Goal: Transaction & Acquisition: Purchase product/service

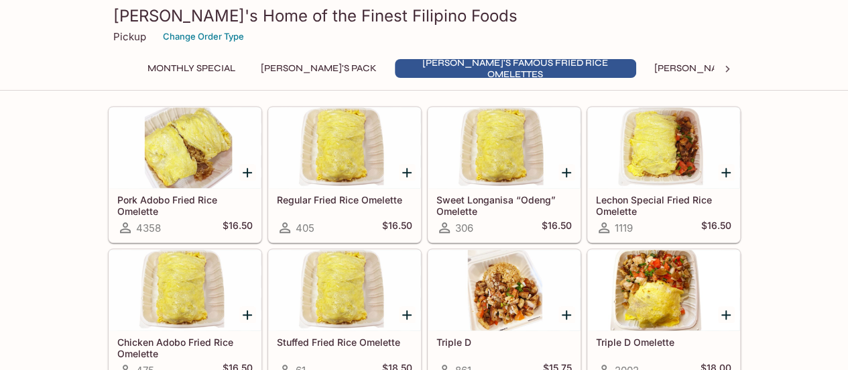
scroll to position [464, 0]
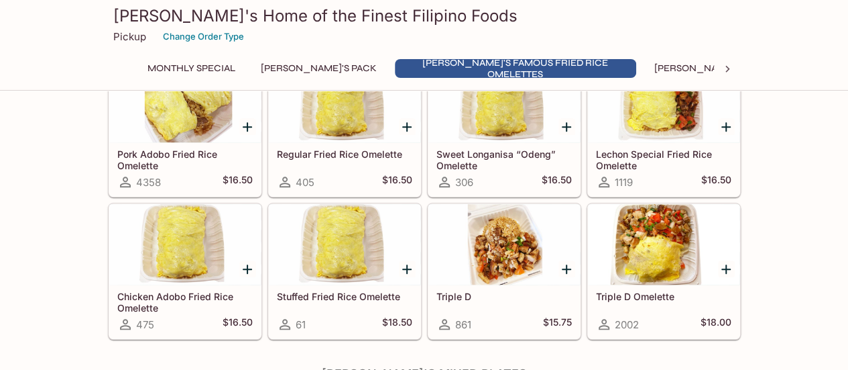
click at [245, 125] on icon "Add Pork Adobo Fried Rice Omelette" at bounding box center [247, 126] width 9 height 9
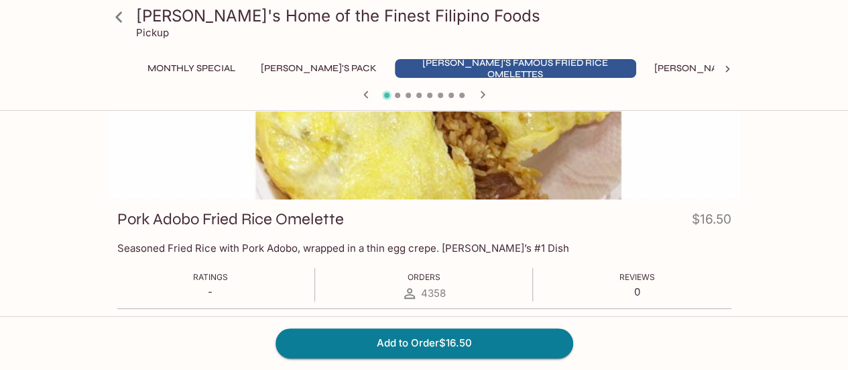
scroll to position [95, 0]
click at [476, 339] on button "Add to Order $16.50" at bounding box center [425, 343] width 298 height 30
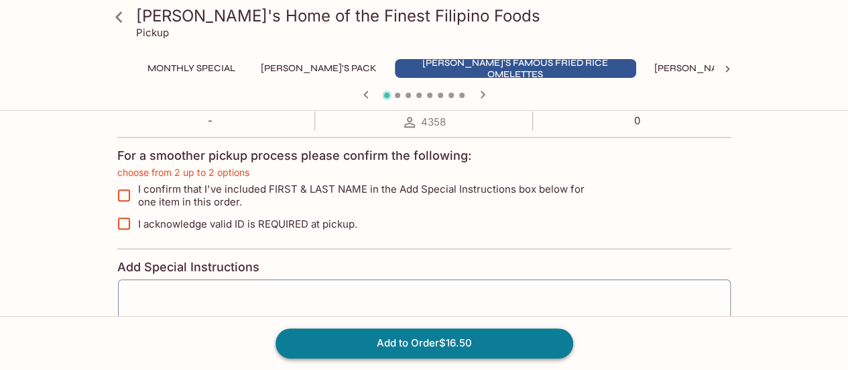
scroll to position [281, 0]
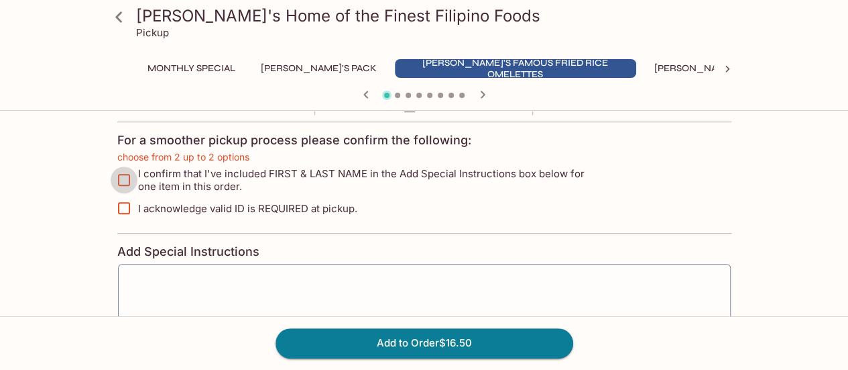
click at [123, 176] on input "I confirm that I've included FIRST & LAST NAME in the Add Special Instructions …" at bounding box center [124, 179] width 27 height 27
checkbox input "true"
click at [123, 204] on input "I acknowledge valid ID is REQUIRED at pickup." at bounding box center [124, 207] width 27 height 27
checkbox input "true"
click at [464, 341] on button "Add to Order $16.50" at bounding box center [425, 343] width 298 height 30
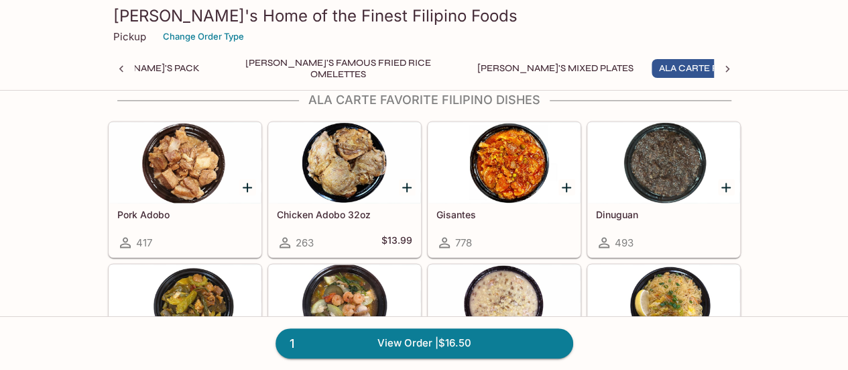
scroll to position [931, 0]
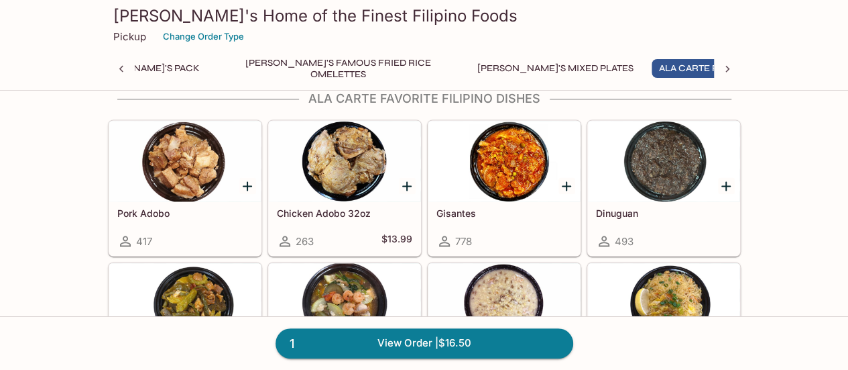
click at [564, 181] on icon "Add Gisantes" at bounding box center [566, 185] width 9 height 9
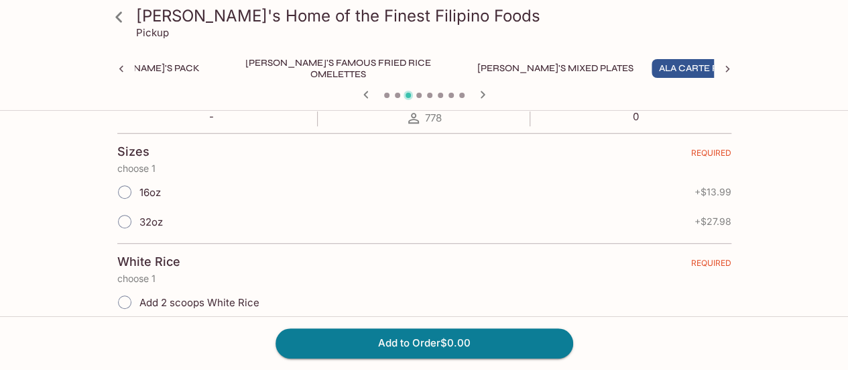
scroll to position [274, 0]
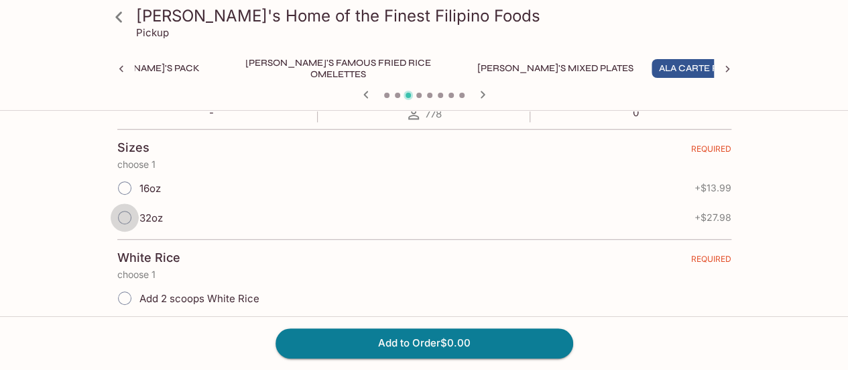
click at [124, 219] on input "32oz" at bounding box center [125, 217] width 28 height 28
radio input "true"
click at [122, 301] on input "Add 2 scoops White Rice" at bounding box center [125, 298] width 28 height 28
radio input "true"
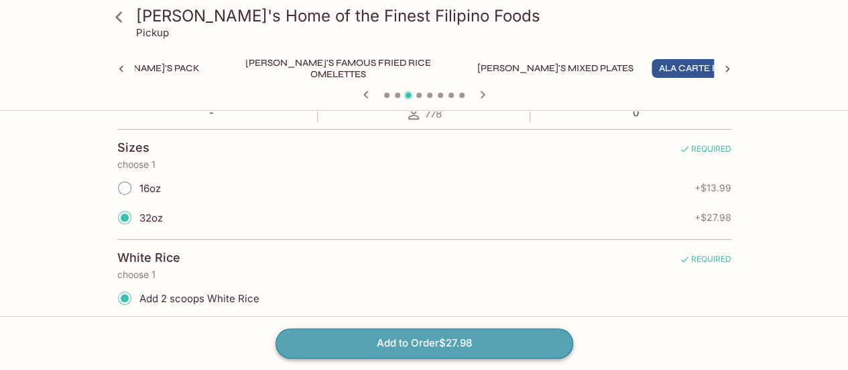
click at [467, 341] on button "Add to Order $27.98" at bounding box center [425, 343] width 298 height 30
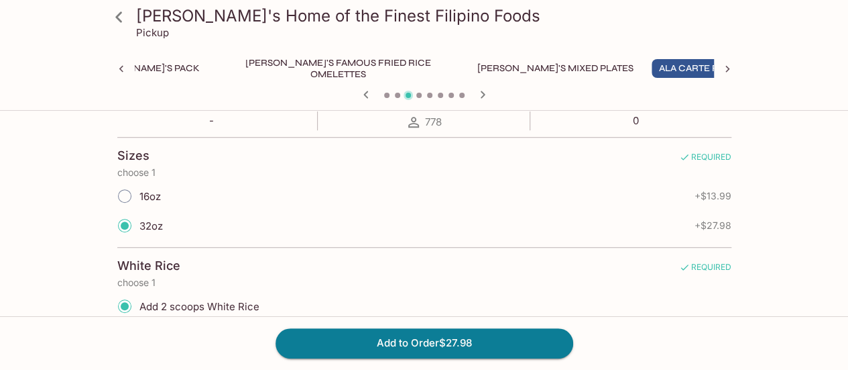
click at [139, 195] on span "16oz" at bounding box center [149, 196] width 21 height 13
click at [139, 195] on input "16oz" at bounding box center [125, 196] width 28 height 28
radio input "true"
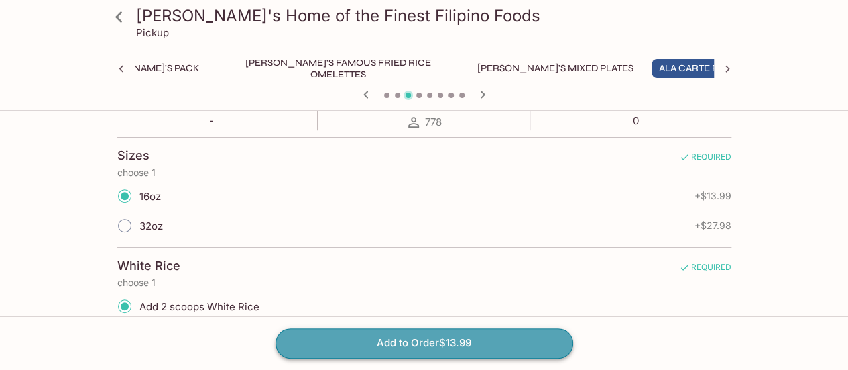
click at [445, 339] on button "Add to Order $13.99" at bounding box center [425, 343] width 298 height 30
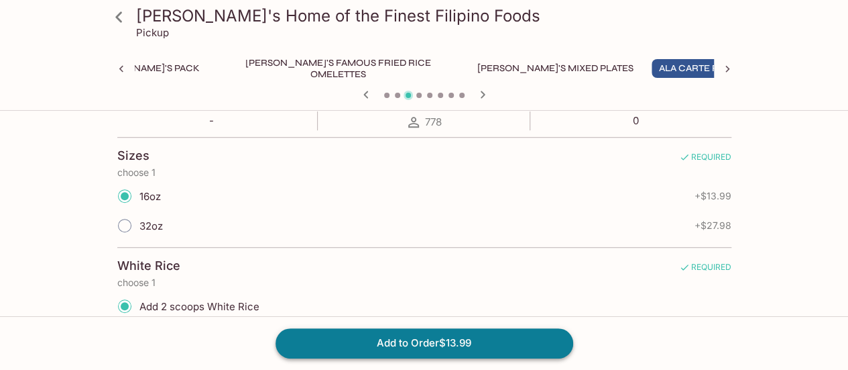
click at [429, 343] on button "Add to Order $13.99" at bounding box center [425, 343] width 298 height 30
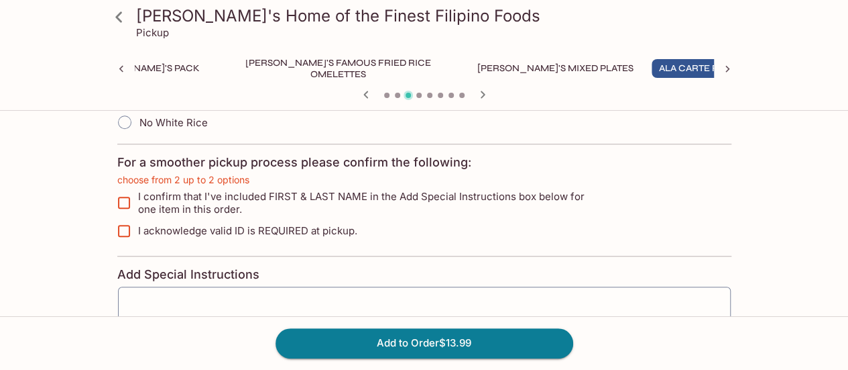
scroll to position [482, 0]
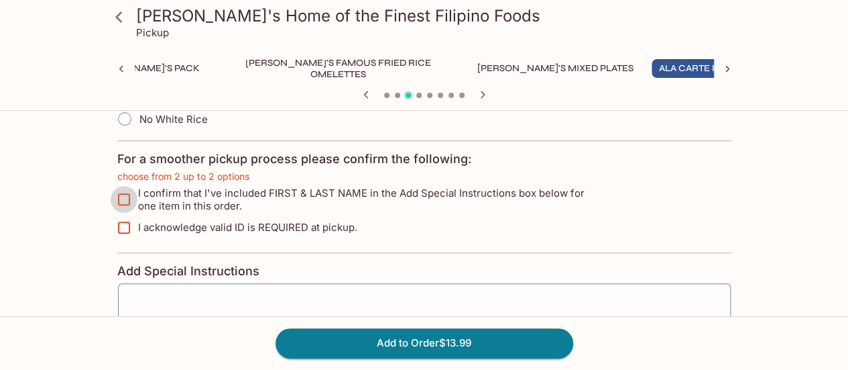
click at [120, 204] on input "I confirm that I've included FIRST & LAST NAME in the Add Special Instructions …" at bounding box center [124, 199] width 27 height 27
checkbox input "true"
click at [121, 221] on input "I acknowledge valid ID is REQUIRED at pickup." at bounding box center [124, 227] width 27 height 27
checkbox input "true"
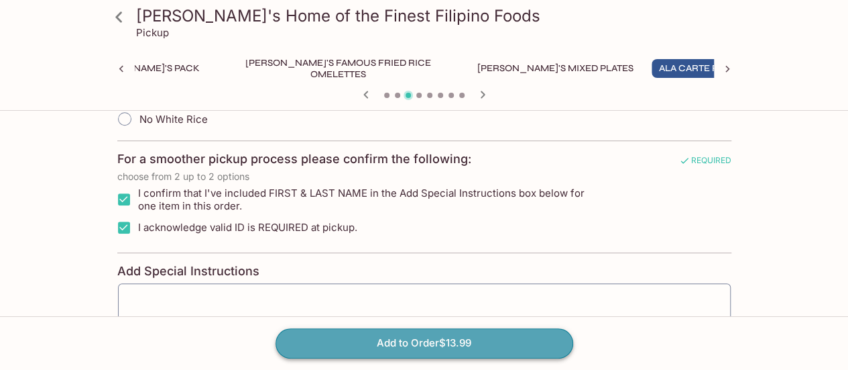
click at [421, 335] on button "Add to Order $13.99" at bounding box center [425, 343] width 298 height 30
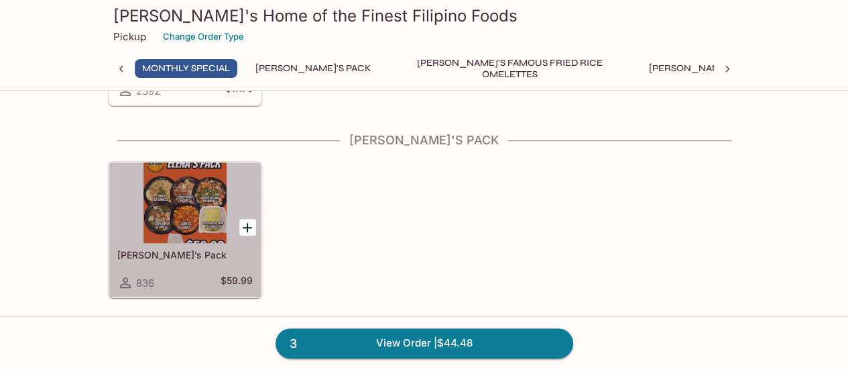
click at [193, 211] on div at bounding box center [185, 202] width 152 height 80
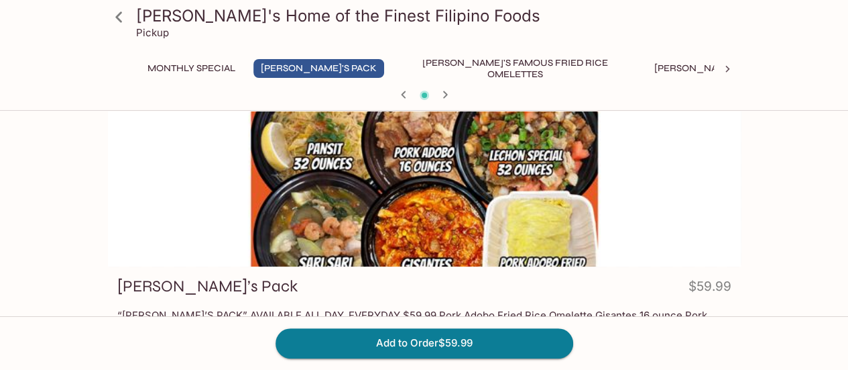
click at [417, 212] on div at bounding box center [424, 178] width 633 height 178
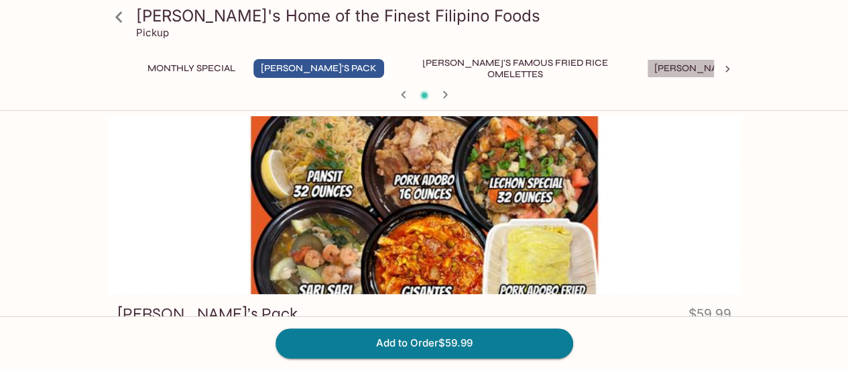
click at [647, 62] on button "[PERSON_NAME]'s Mixed Plates" at bounding box center [732, 68] width 171 height 19
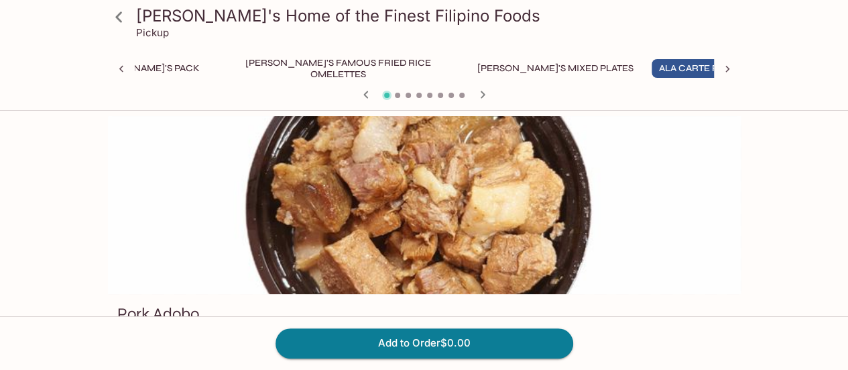
click at [482, 91] on icon "button" at bounding box center [483, 95] width 16 height 16
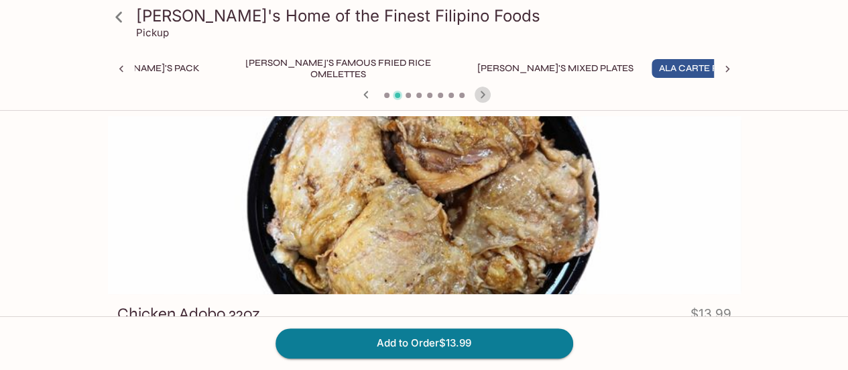
click at [482, 91] on icon "button" at bounding box center [483, 95] width 16 height 16
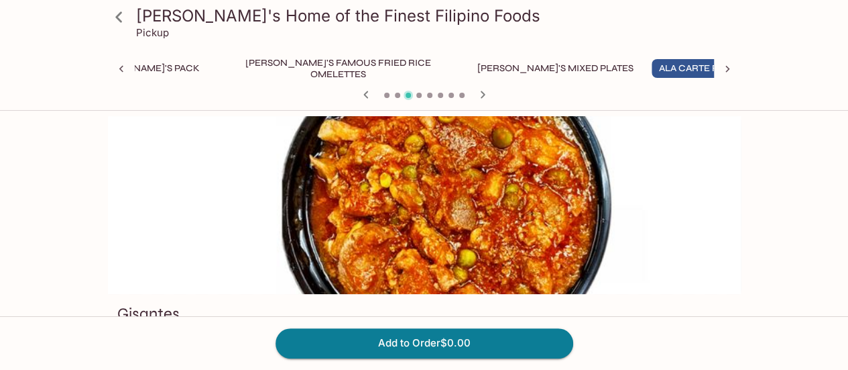
click at [482, 91] on icon "button" at bounding box center [483, 95] width 16 height 16
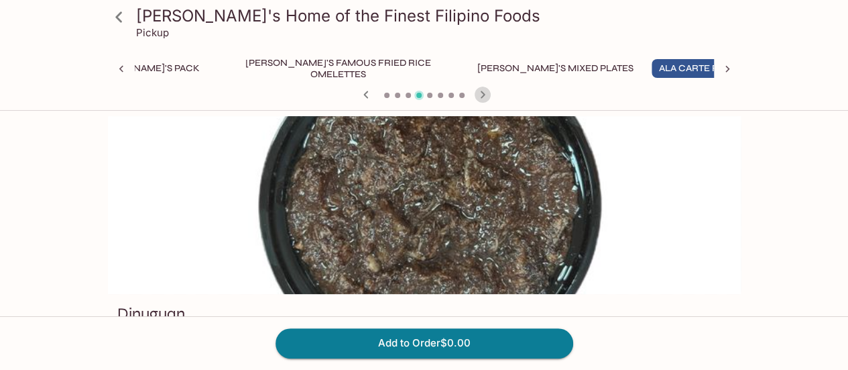
click at [482, 91] on icon "button" at bounding box center [483, 95] width 16 height 16
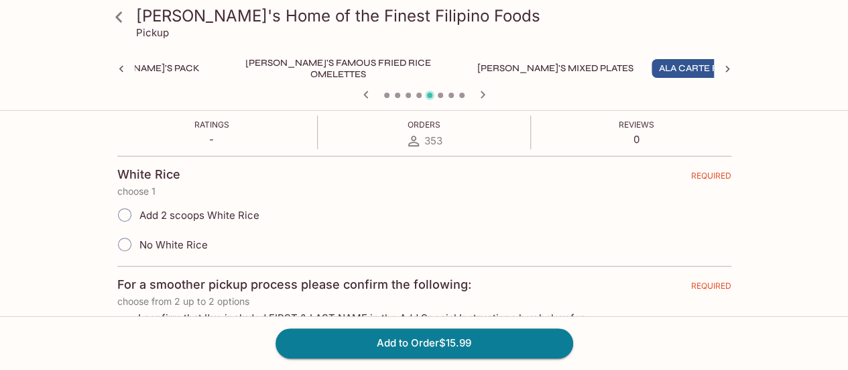
click at [228, 222] on label "Add 2 scoops White Rice" at bounding box center [185, 215] width 150 height 30
click at [139, 222] on input "Add 2 scoops White Rice" at bounding box center [125, 215] width 28 height 28
radio input "true"
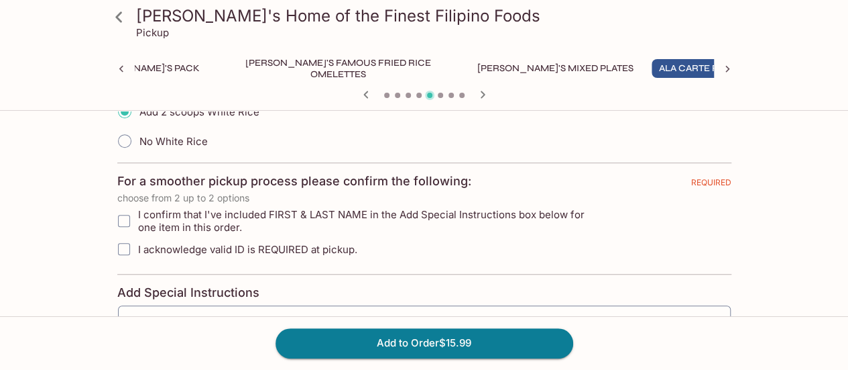
click at [129, 213] on input "I confirm that I've included FIRST & LAST NAME in the Add Special Instructions …" at bounding box center [124, 220] width 27 height 27
checkbox input "true"
click at [125, 247] on input "I acknowledge valid ID is REQUIRED at pickup." at bounding box center [124, 248] width 27 height 27
checkbox input "true"
click at [406, 348] on button "Add to Order $15.99" at bounding box center [425, 343] width 298 height 30
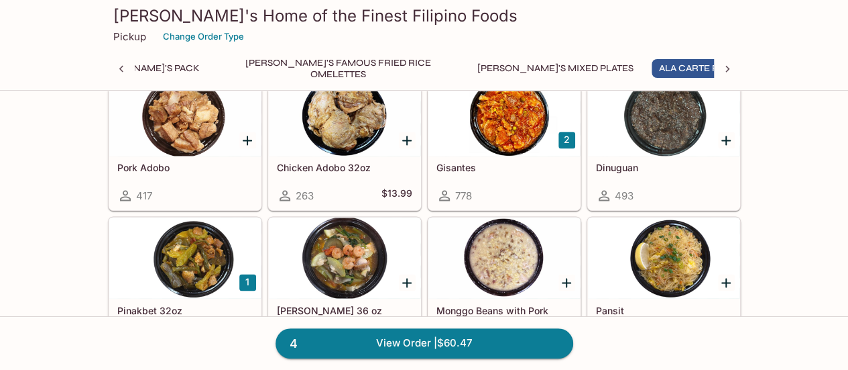
scroll to position [983, 0]
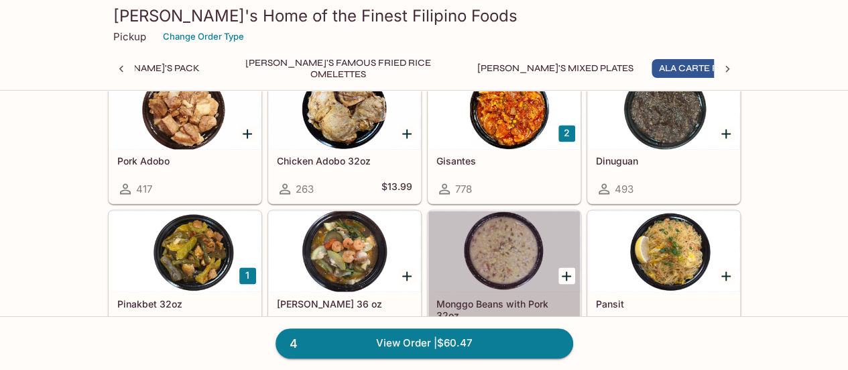
click at [474, 251] on div at bounding box center [505, 251] width 152 height 80
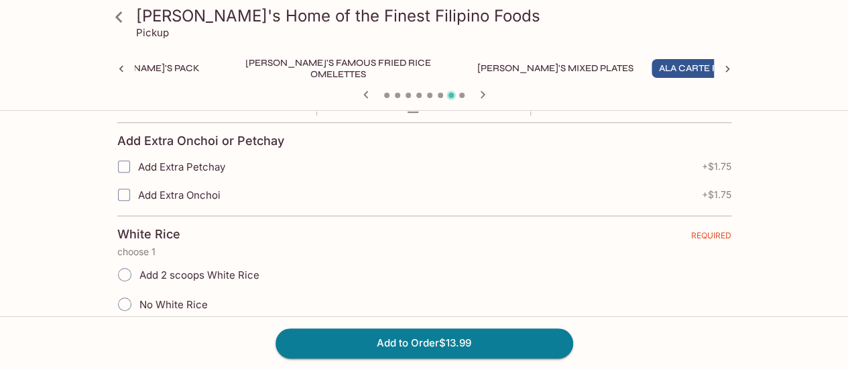
scroll to position [262, 0]
click at [127, 268] on input "Add 2 scoops White Rice" at bounding box center [125, 274] width 28 height 28
radio input "true"
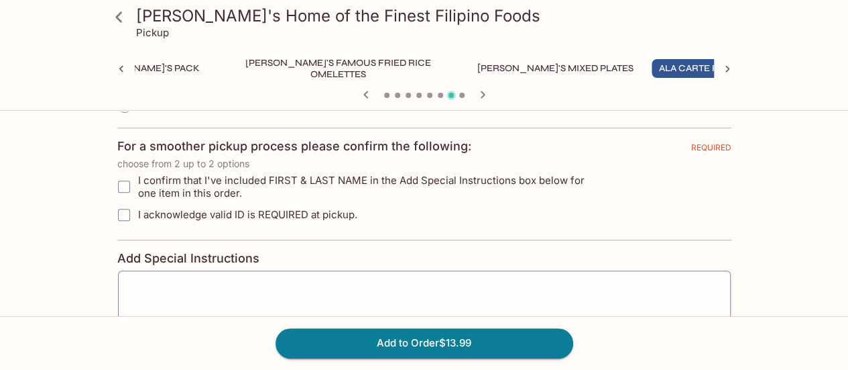
scroll to position [475, 0]
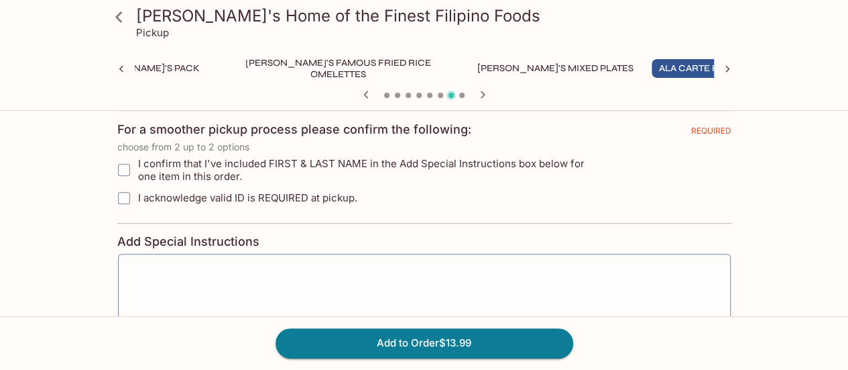
click at [129, 172] on input "I confirm that I've included FIRST & LAST NAME in the Add Special Instructions …" at bounding box center [124, 169] width 27 height 27
checkbox input "true"
click at [125, 190] on input "I acknowledge valid ID is REQUIRED at pickup." at bounding box center [124, 197] width 27 height 27
checkbox input "true"
click at [443, 337] on button "Add to Order $13.99" at bounding box center [425, 343] width 298 height 30
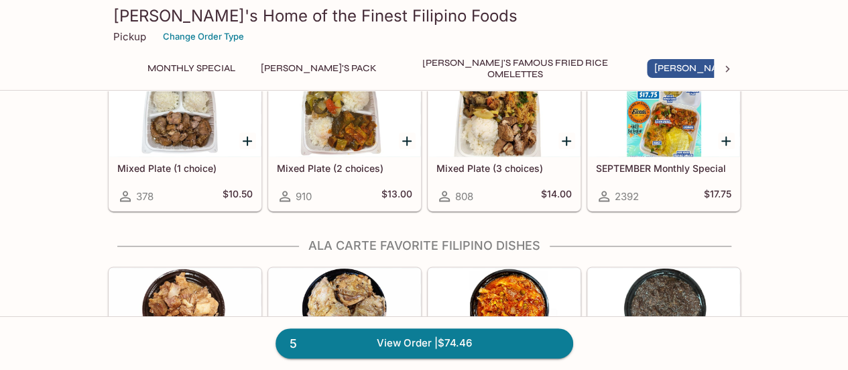
scroll to position [797, 0]
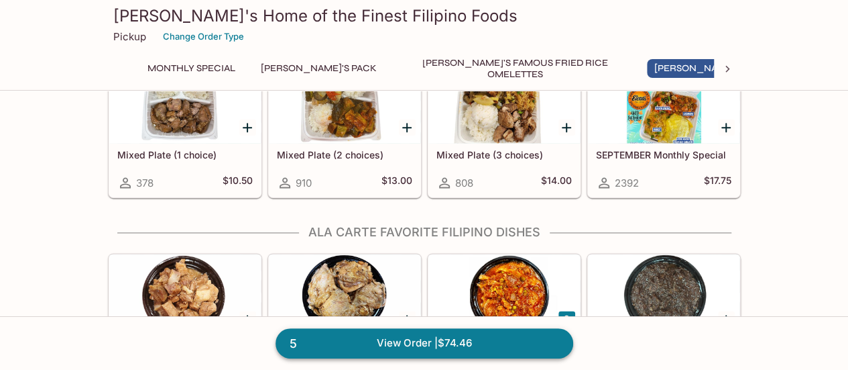
click at [435, 341] on link "5 View Order | $74.46" at bounding box center [425, 343] width 298 height 30
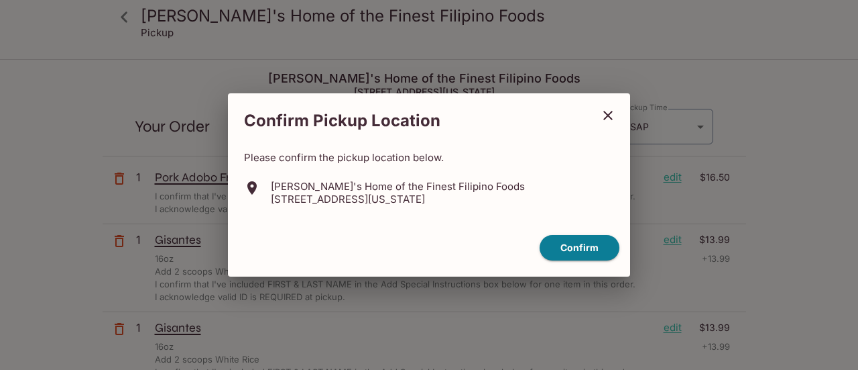
click at [608, 109] on icon "close" at bounding box center [608, 115] width 16 height 16
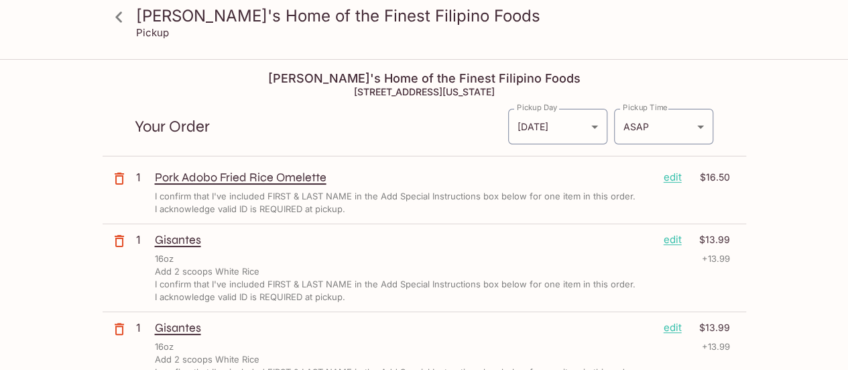
scroll to position [71, 0]
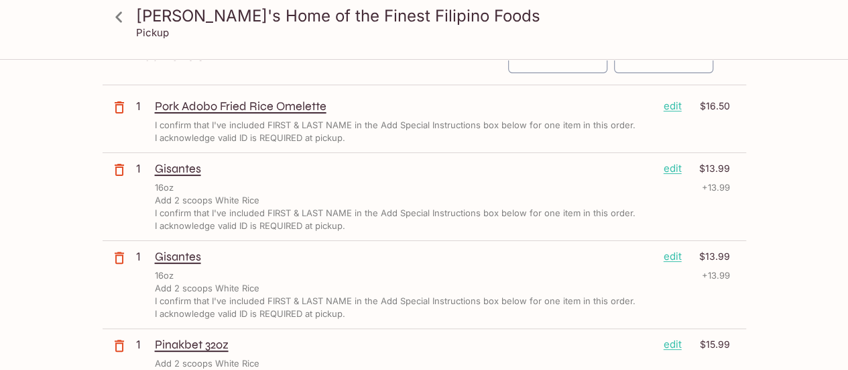
click at [114, 168] on icon "button" at bounding box center [119, 170] width 16 height 16
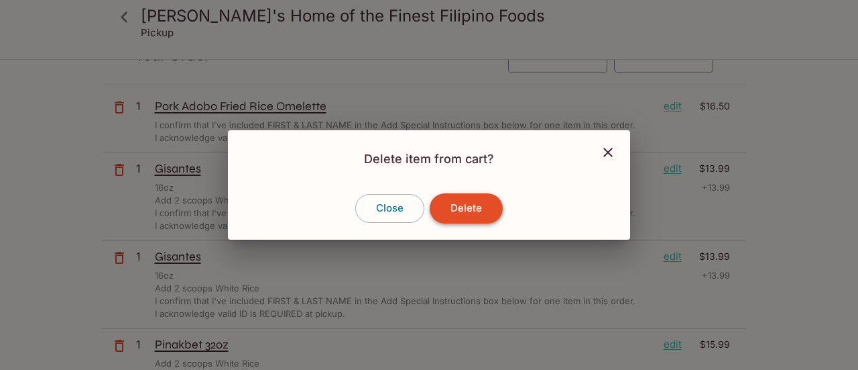
click at [443, 196] on button "Delete" at bounding box center [466, 208] width 73 height 30
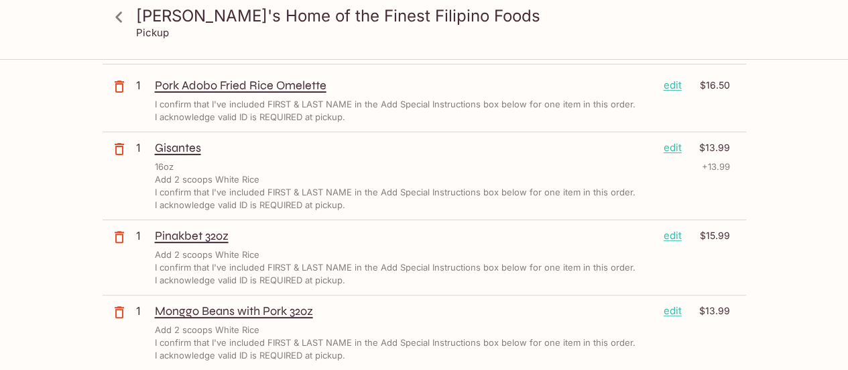
scroll to position [93, 0]
